Goal: Task Accomplishment & Management: Use online tool/utility

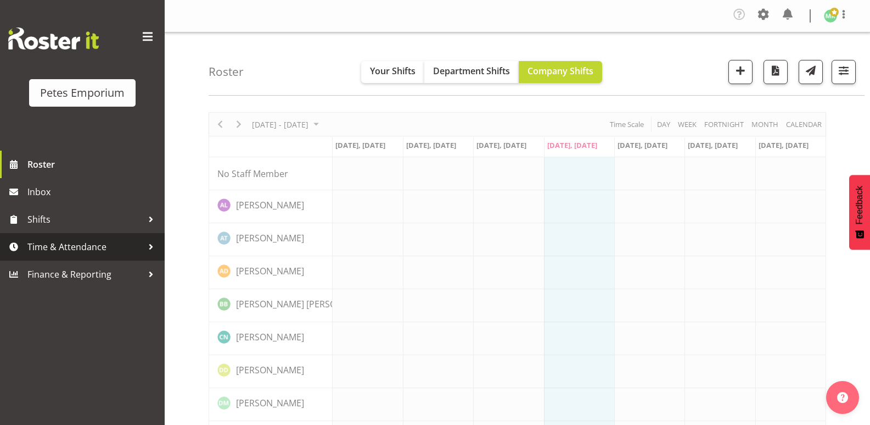
click at [81, 248] on span "Time & Attendance" at bounding box center [84, 246] width 115 height 16
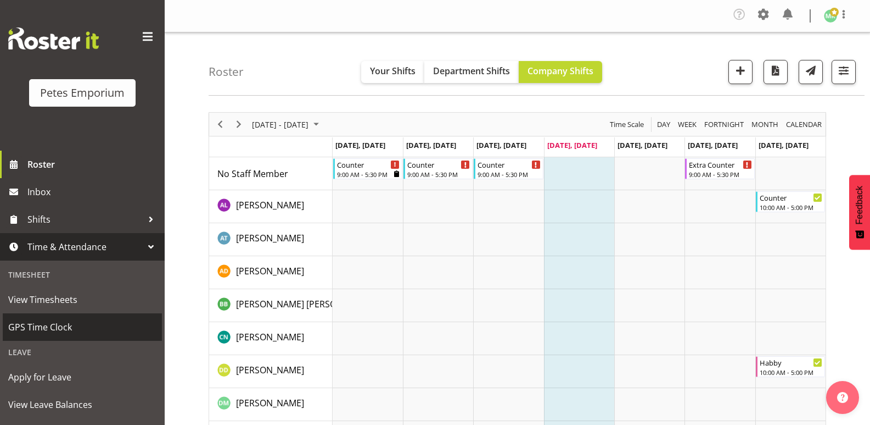
click at [77, 328] on span "GPS Time Clock" at bounding box center [82, 327] width 148 height 16
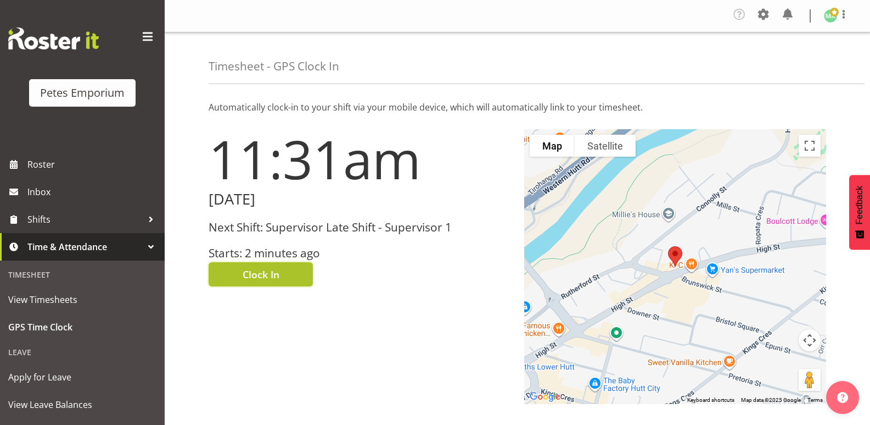
click at [284, 276] on button "Clock In" at bounding box center [261, 274] width 104 height 24
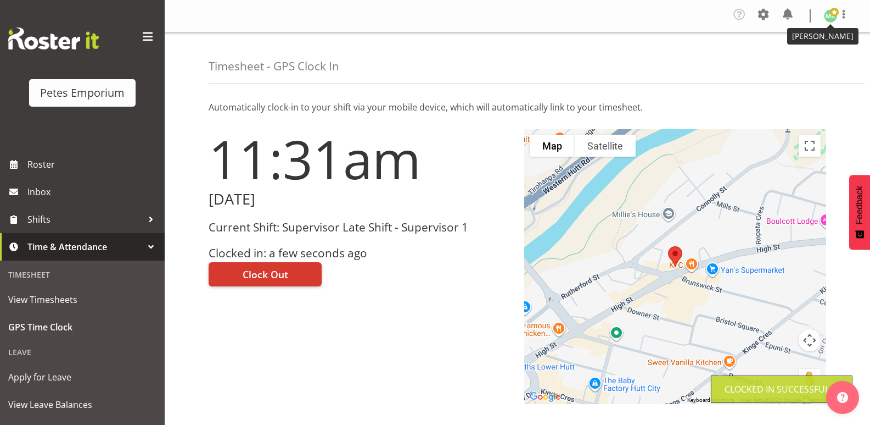
click at [830, 16] on img at bounding box center [830, 15] width 13 height 13
click at [798, 63] on link "Log Out" at bounding box center [797, 61] width 105 height 20
